Goal: Task Accomplishment & Management: Manage account settings

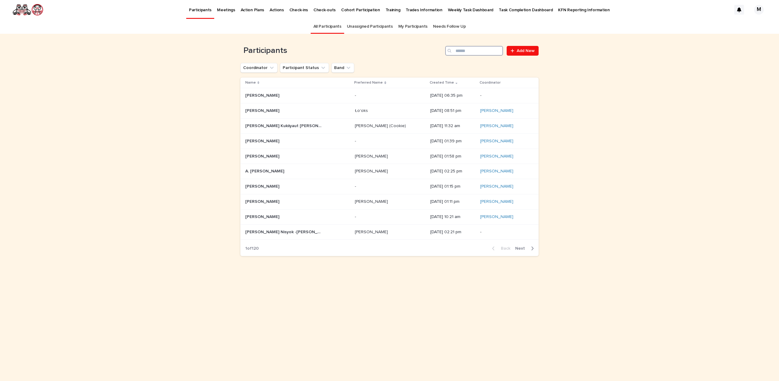
click at [472, 47] on input "Search" at bounding box center [474, 51] width 58 height 10
click at [473, 50] on input "Search" at bounding box center [474, 51] width 58 height 10
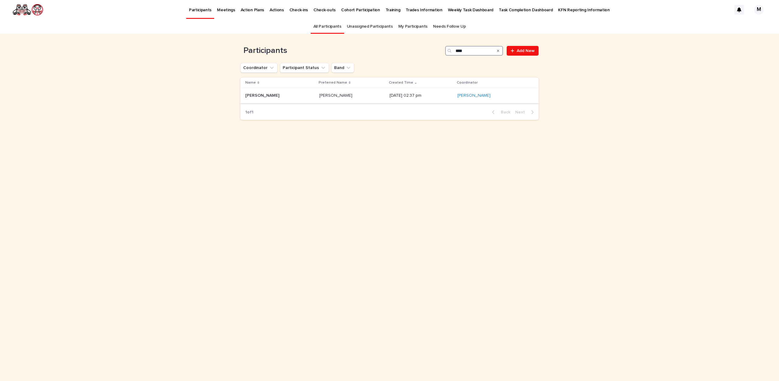
type input "****"
click at [319, 96] on p "[PERSON_NAME]" at bounding box center [336, 95] width 34 height 6
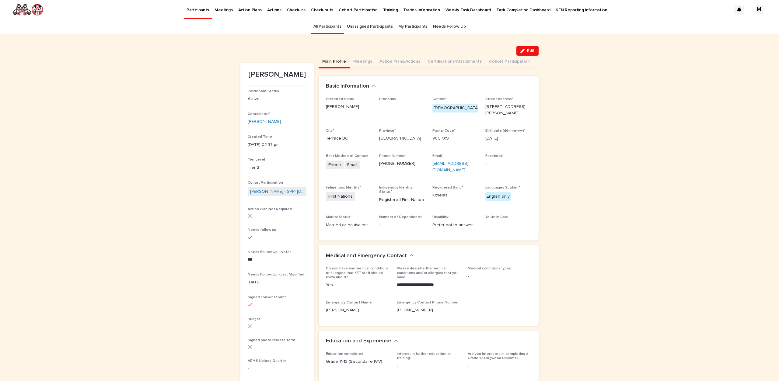
click at [332, 23] on link "All Participants" at bounding box center [328, 26] width 28 height 14
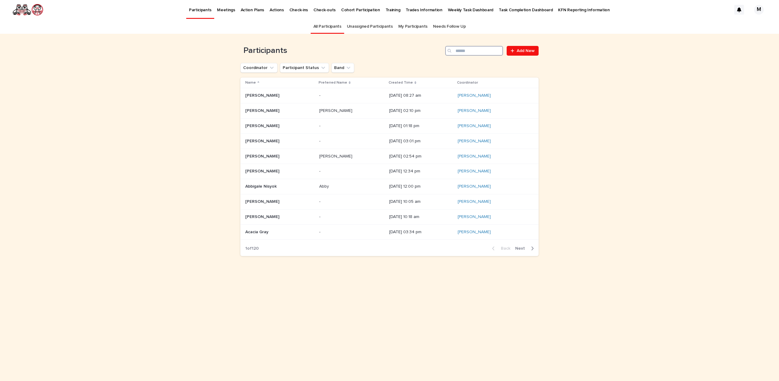
click at [475, 52] on input "Search" at bounding box center [474, 51] width 58 height 10
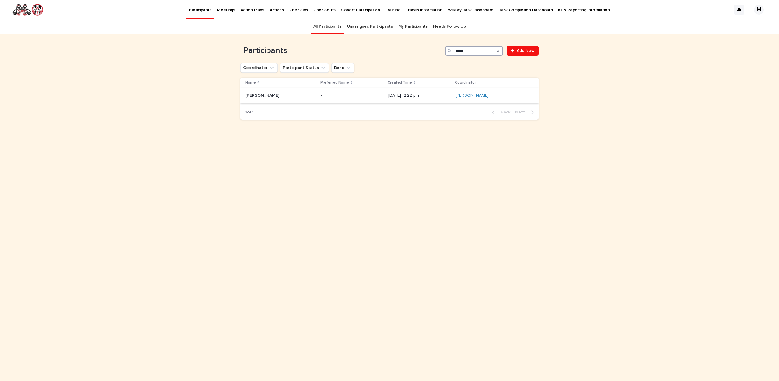
type input "****"
click at [263, 97] on p "[PERSON_NAME]" at bounding box center [262, 95] width 35 height 6
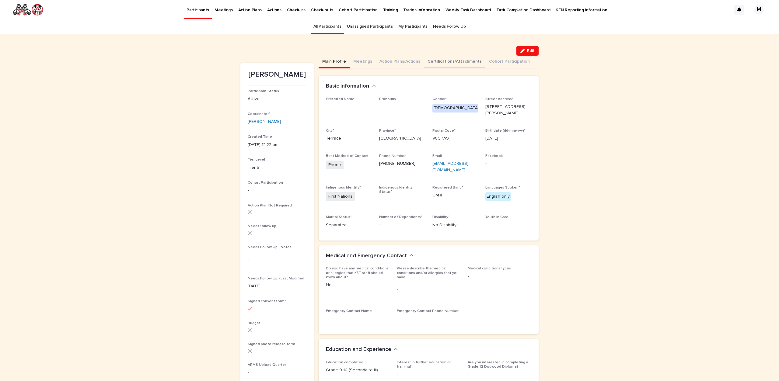
click at [435, 61] on button "Certifications/Attachments" at bounding box center [454, 62] width 61 height 13
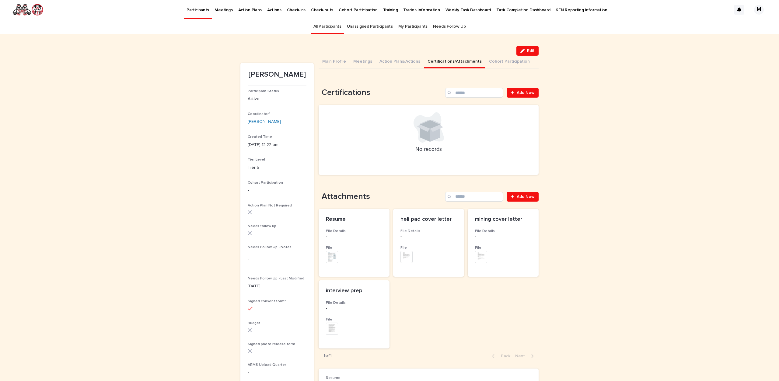
click at [518, 202] on div "Attachments Add New Resume File Details - File + 0 This file cannot be opened D…" at bounding box center [429, 278] width 220 height 172
click at [519, 198] on span "Add New" at bounding box center [526, 197] width 18 height 4
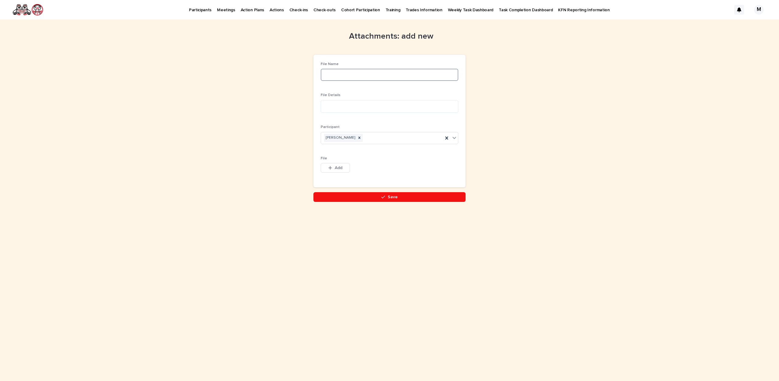
click at [353, 75] on input at bounding box center [390, 75] width 138 height 12
click at [335, 169] on span "Add" at bounding box center [339, 168] width 8 height 4
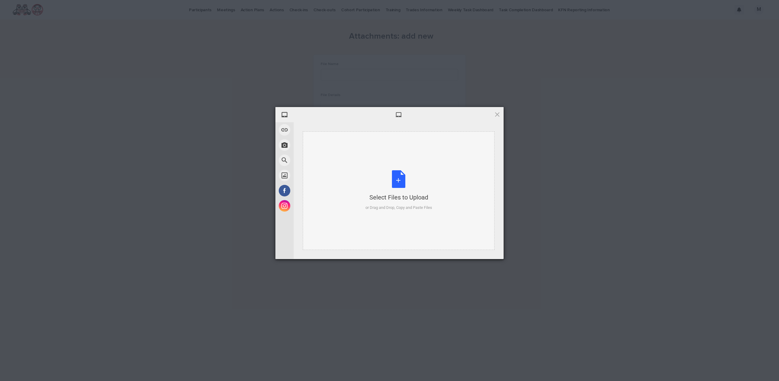
click at [398, 177] on div "Select Files to Upload or Drag and Drop, Copy and Paste Files" at bounding box center [399, 190] width 67 height 40
click at [499, 116] on span at bounding box center [497, 114] width 7 height 7
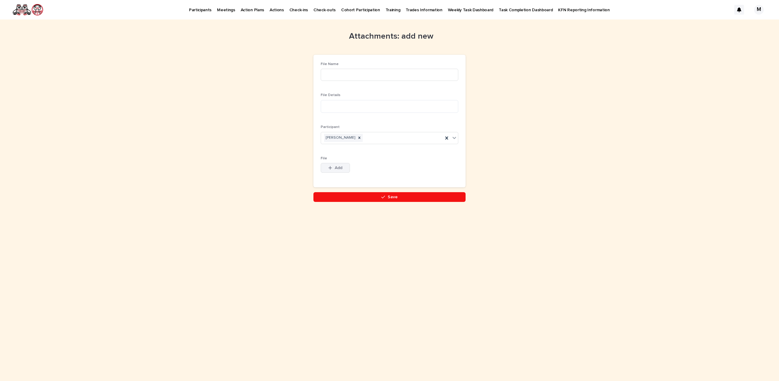
click at [338, 170] on button "Add" at bounding box center [335, 168] width 29 height 10
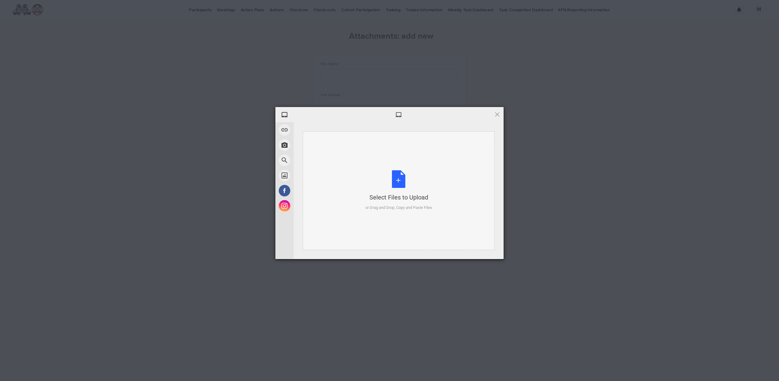
click at [394, 187] on div "Select Files to Upload or Drag and Drop, Copy and Paste Files" at bounding box center [399, 190] width 67 height 40
click at [487, 254] on span "Upload 1" at bounding box center [485, 251] width 31 height 12
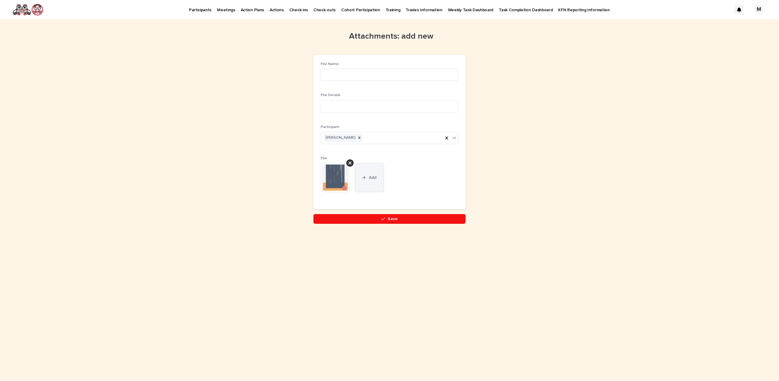
click at [377, 181] on button "Add" at bounding box center [369, 177] width 29 height 29
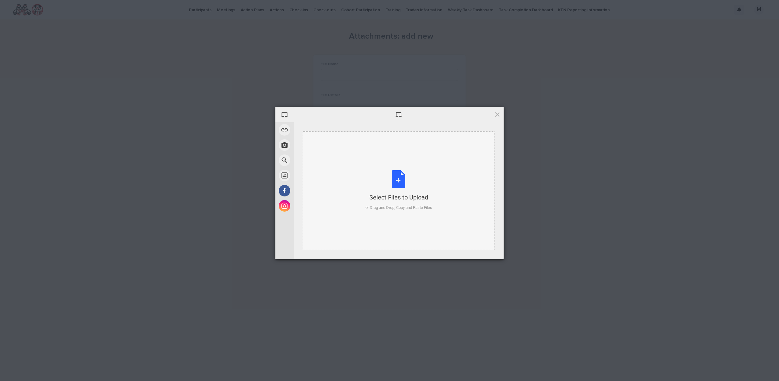
click at [401, 178] on div "Select Files to Upload or Drag and Drop, Copy and Paste Files" at bounding box center [399, 190] width 67 height 40
click at [478, 252] on span "Upload 1" at bounding box center [485, 251] width 31 height 12
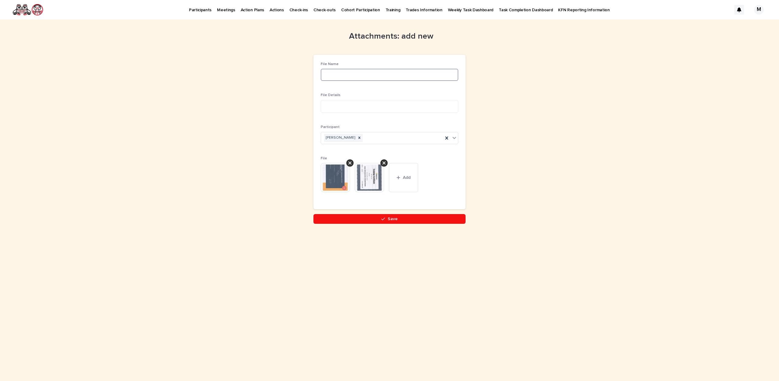
click at [342, 74] on input at bounding box center [390, 75] width 138 height 12
type input "**********"
click at [376, 103] on textarea at bounding box center [390, 106] width 138 height 13
click at [436, 106] on textarea "**********" at bounding box center [390, 106] width 138 height 13
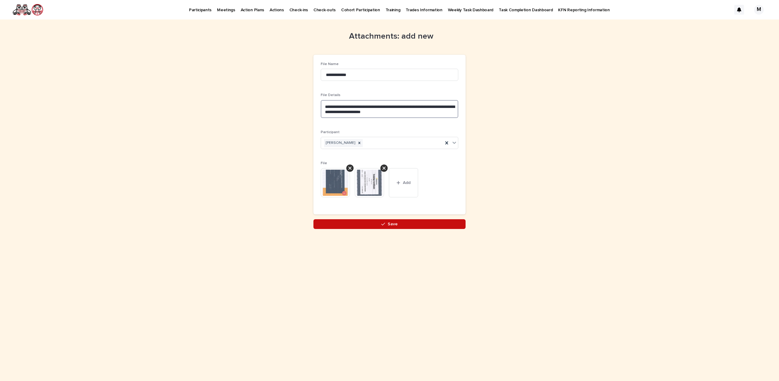
type textarea "**********"
click at [388, 226] on button "Save" at bounding box center [390, 224] width 152 height 10
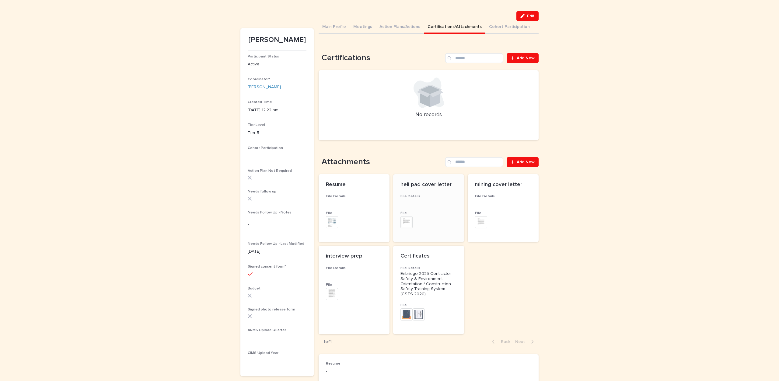
scroll to position [75, 0]
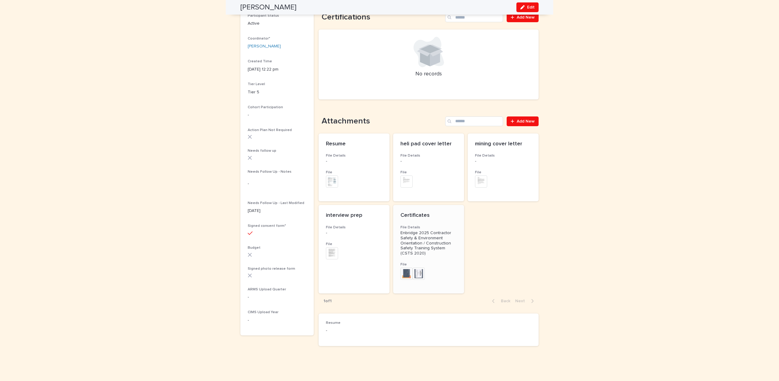
click at [430, 265] on h3 "File" at bounding box center [429, 264] width 56 height 5
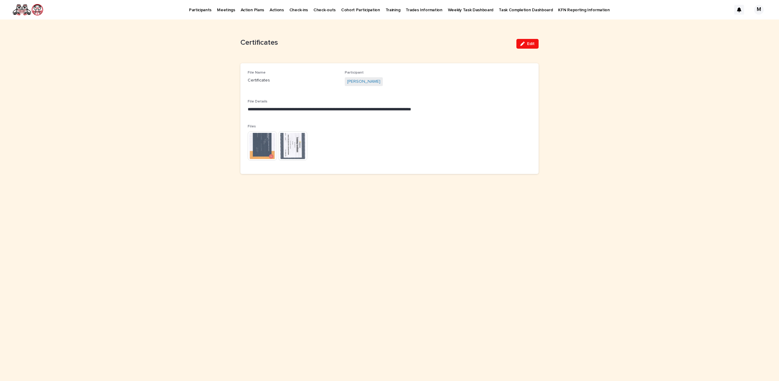
click at [268, 148] on img at bounding box center [262, 146] width 29 height 29
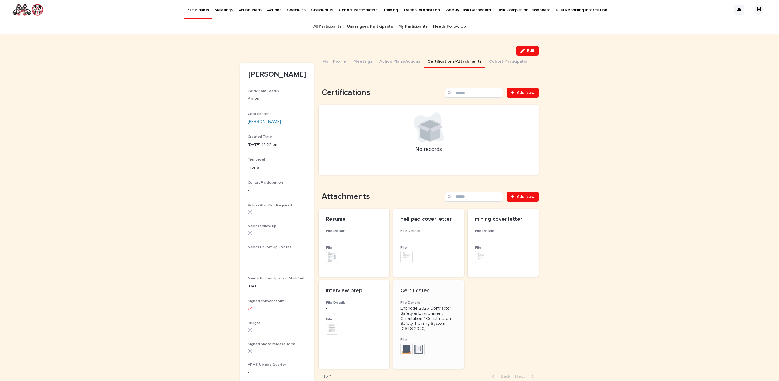
click at [422, 350] on img at bounding box center [419, 349] width 12 height 12
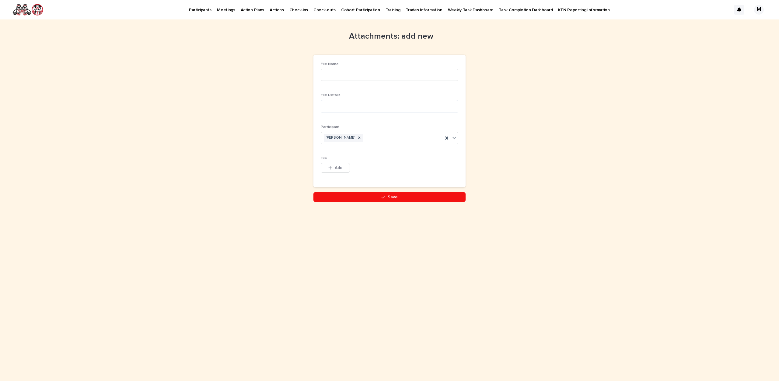
click at [199, 9] on p "Participants" at bounding box center [200, 6] width 23 height 13
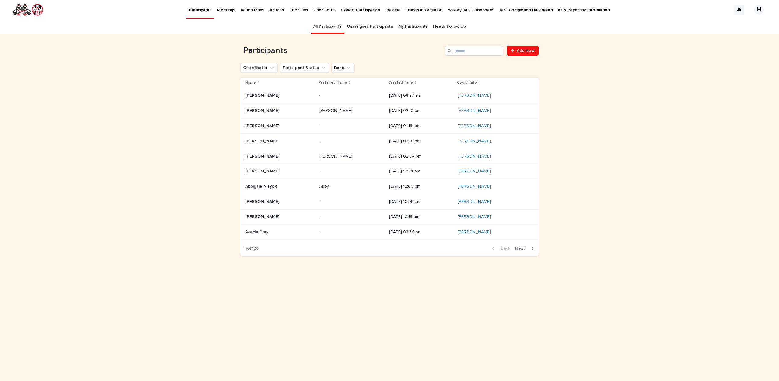
click at [396, 84] on div "Created Time" at bounding box center [421, 82] width 65 height 7
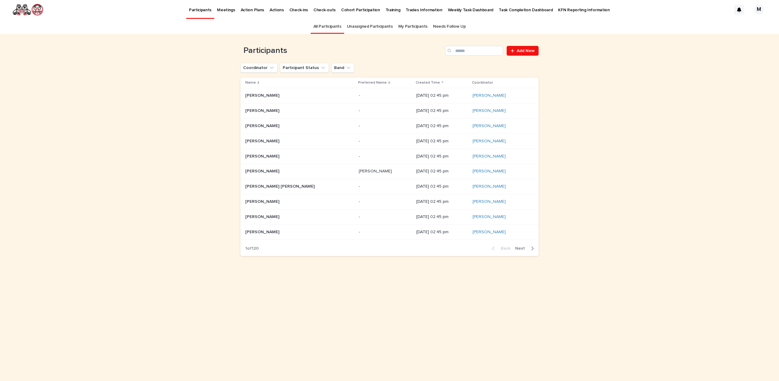
click at [416, 83] on p "Created Time" at bounding box center [428, 82] width 24 height 7
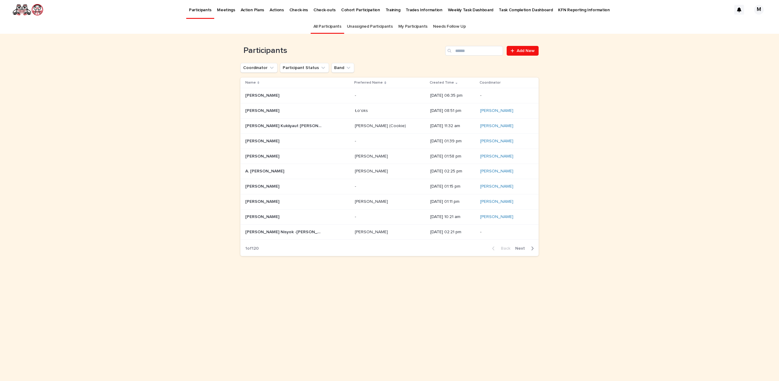
click at [430, 95] on p "[DATE] 06:35 pm" at bounding box center [452, 95] width 45 height 5
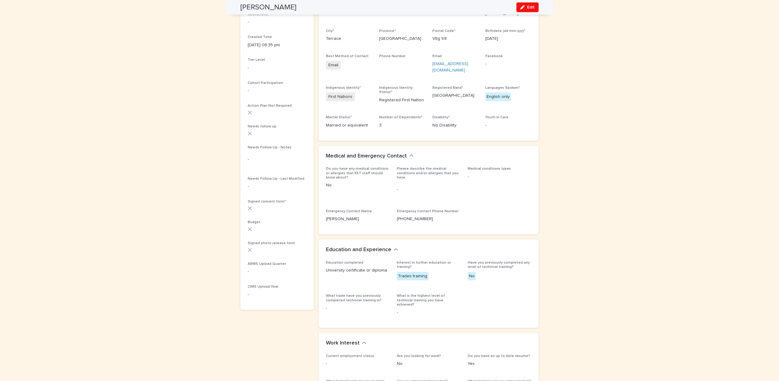
scroll to position [30, 0]
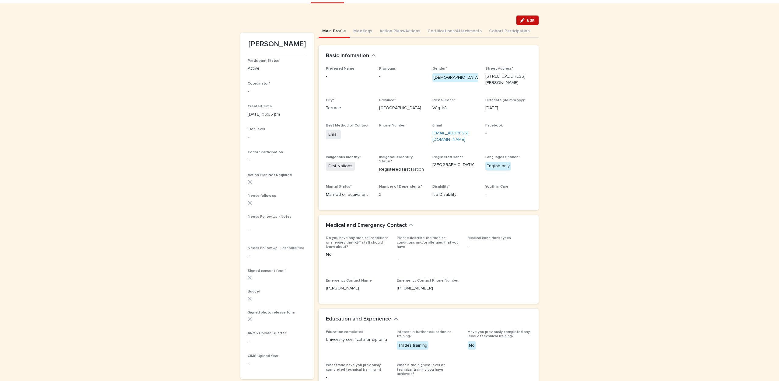
click at [533, 17] on button "Edit" at bounding box center [528, 21] width 22 height 10
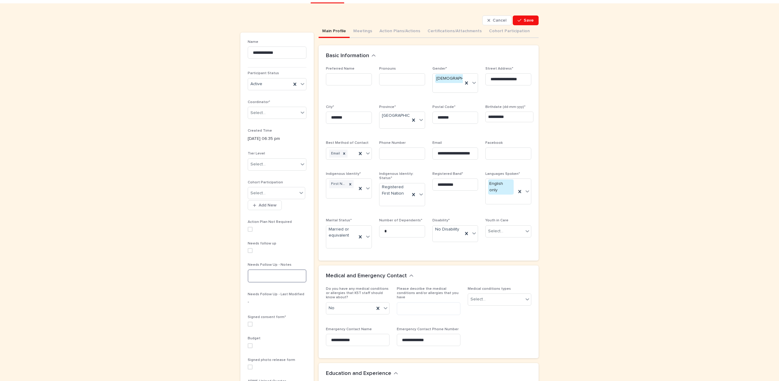
click at [270, 273] on textarea at bounding box center [277, 276] width 59 height 13
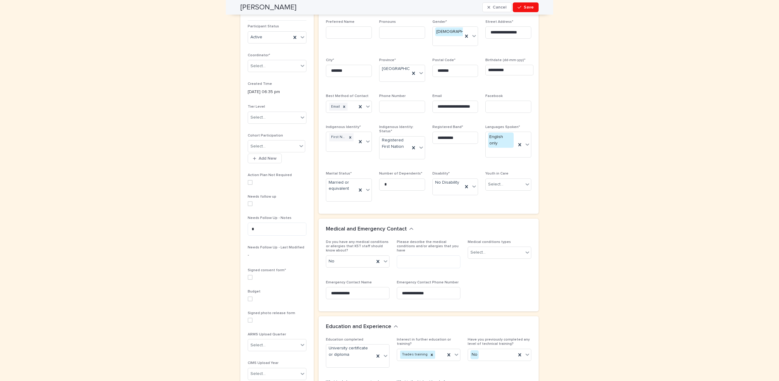
scroll to position [91, 0]
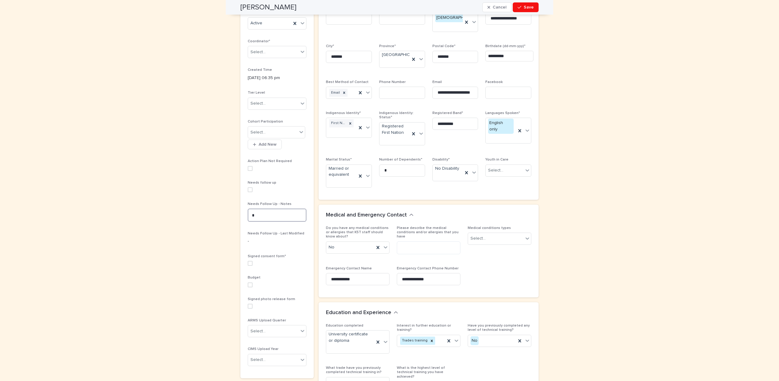
click at [268, 219] on textarea "*" at bounding box center [277, 215] width 59 height 13
type textarea "*"
click at [248, 189] on span at bounding box center [250, 190] width 5 height 5
type textarea "**********"
click at [531, 8] on span "Save" at bounding box center [529, 7] width 10 height 4
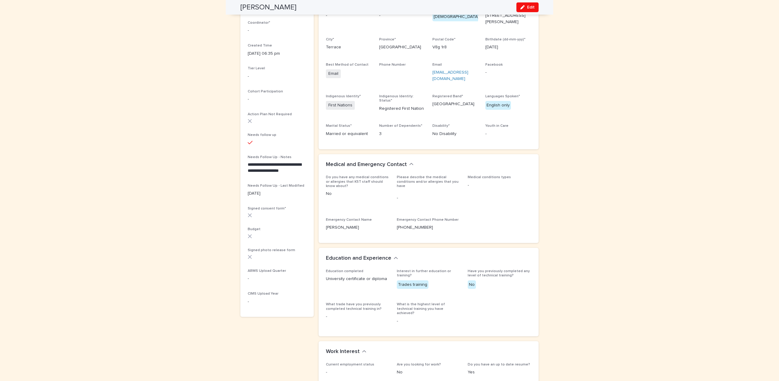
scroll to position [34, 0]
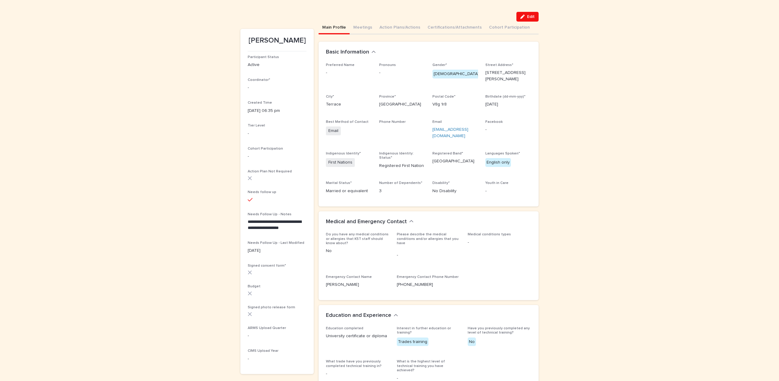
click at [264, 88] on p "-" at bounding box center [277, 88] width 59 height 6
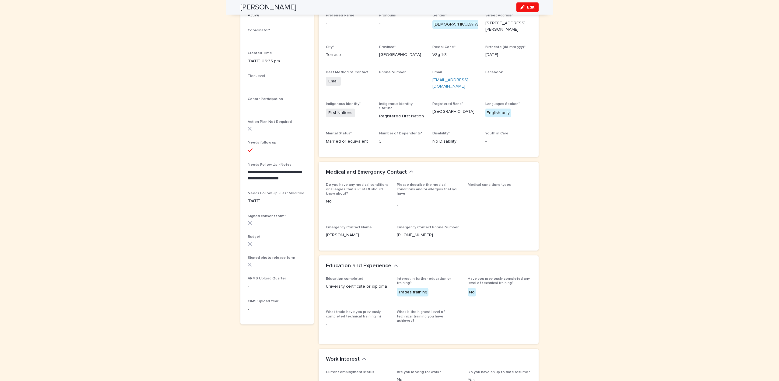
scroll to position [0, 0]
